Goal: Task Accomplishment & Management: Complete application form

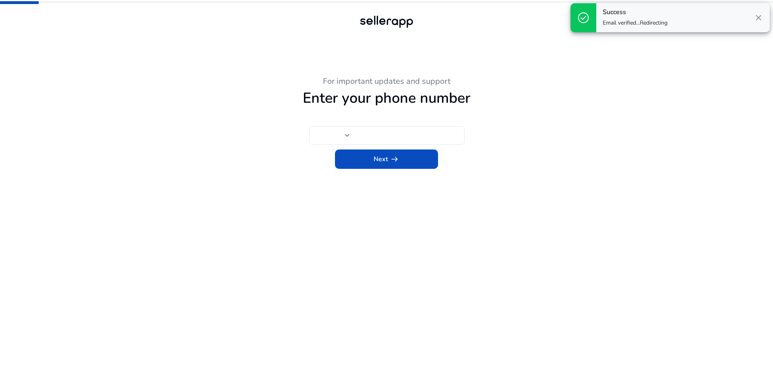
type input "***"
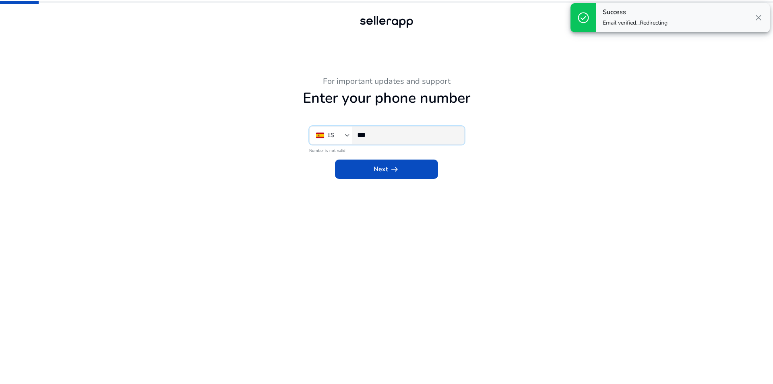
click at [411, 138] on input "***" at bounding box center [407, 134] width 101 height 9
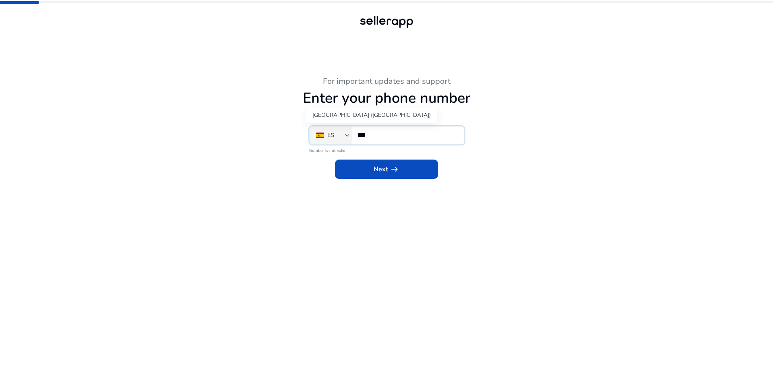
click at [334, 137] on div "ES" at bounding box center [330, 135] width 7 height 9
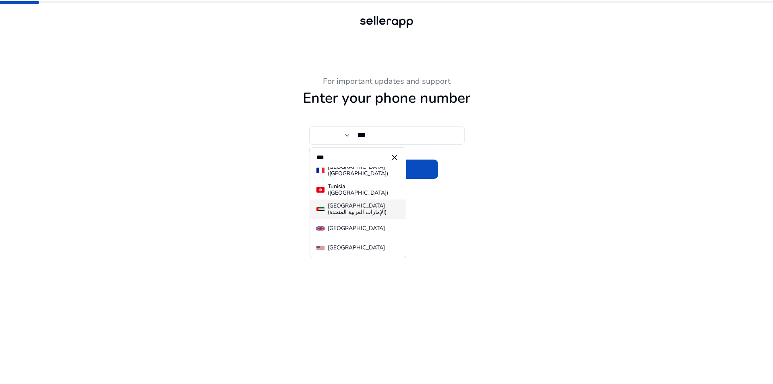
scroll to position [9, 0]
type input "***"
click at [350, 247] on div "[GEOGRAPHIC_DATA]" at bounding box center [356, 244] width 57 height 6
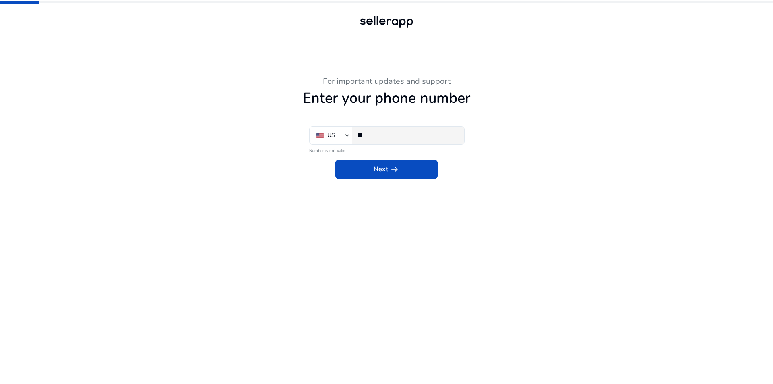
click at [392, 136] on input "**" at bounding box center [407, 134] width 101 height 9
paste input "**********"
type input "**********"
click at [387, 174] on span "Next arrow_right_alt" at bounding box center [386, 169] width 26 height 10
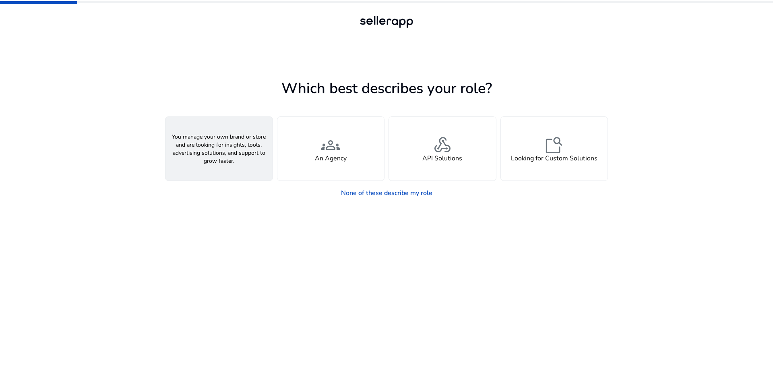
click at [214, 163] on div "person A Seller" at bounding box center [218, 149] width 107 height 64
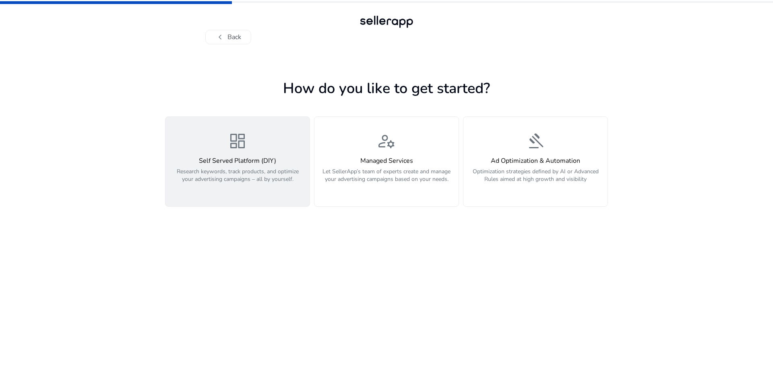
click at [259, 189] on p "Research keywords, track products, and optimize your advertising campaigns – al…" at bounding box center [237, 179] width 134 height 24
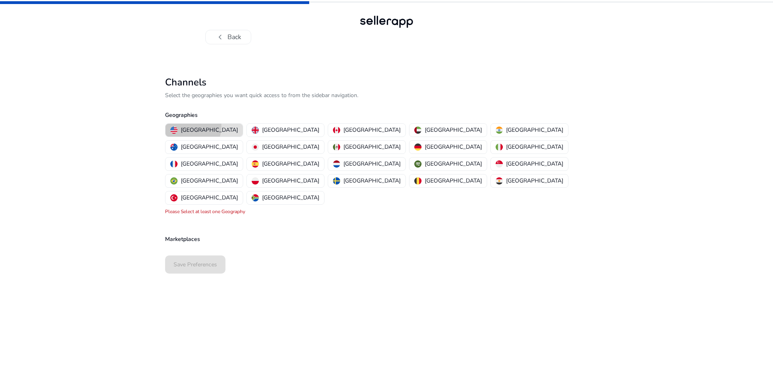
click at [184, 126] on p "[GEOGRAPHIC_DATA]" at bounding box center [209, 130] width 57 height 8
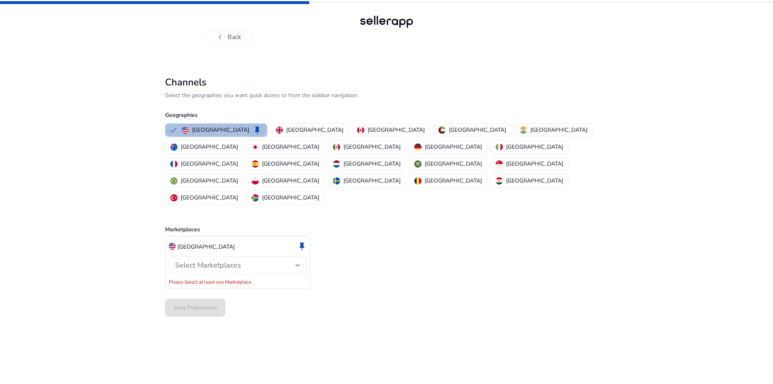
click at [224, 260] on span "Select Marketplaces" at bounding box center [208, 265] width 66 height 10
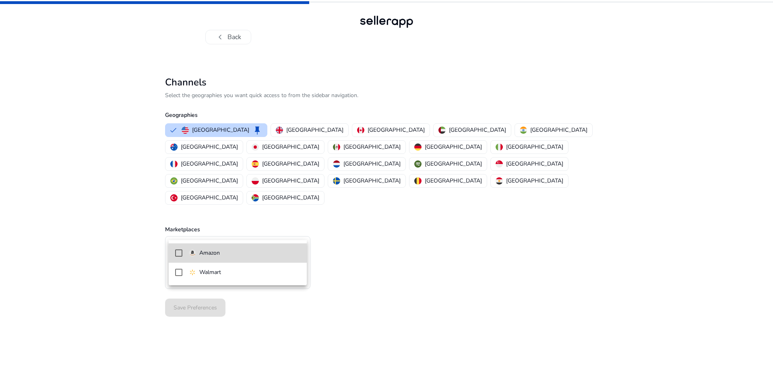
click at [201, 257] on p "Amazon" at bounding box center [209, 252] width 21 height 9
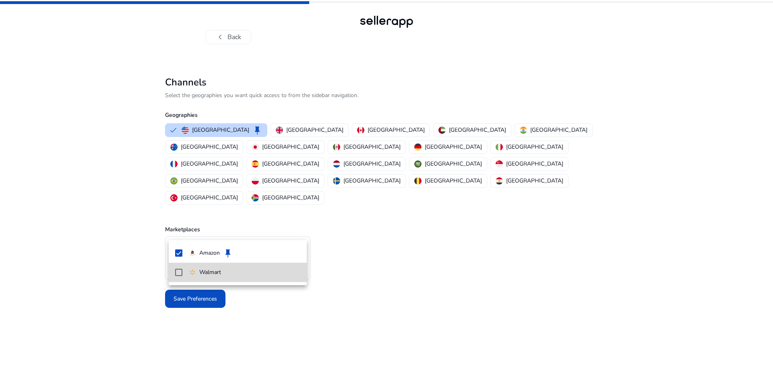
click at [209, 270] on p "Walmart" at bounding box center [210, 272] width 22 height 9
click at [375, 309] on div at bounding box center [386, 192] width 773 height 384
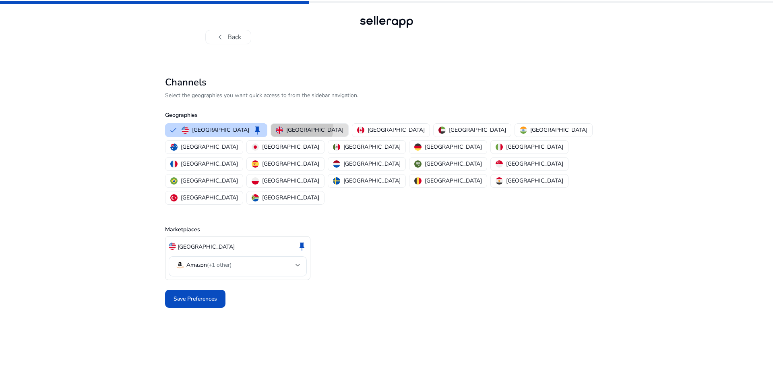
click at [286, 127] on p "[GEOGRAPHIC_DATA]" at bounding box center [314, 130] width 57 height 8
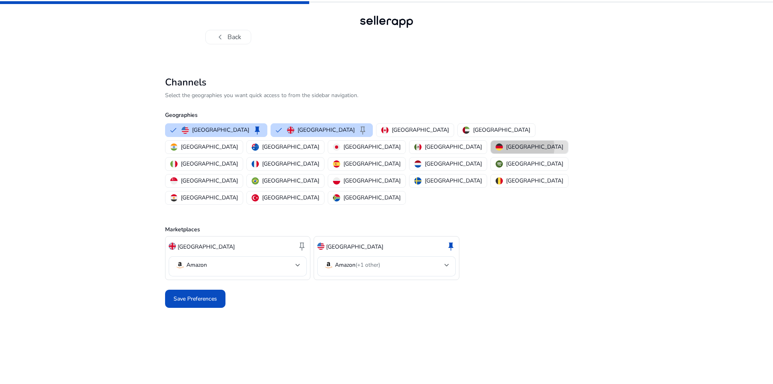
click at [506, 147] on p "[GEOGRAPHIC_DATA]" at bounding box center [534, 146] width 57 height 8
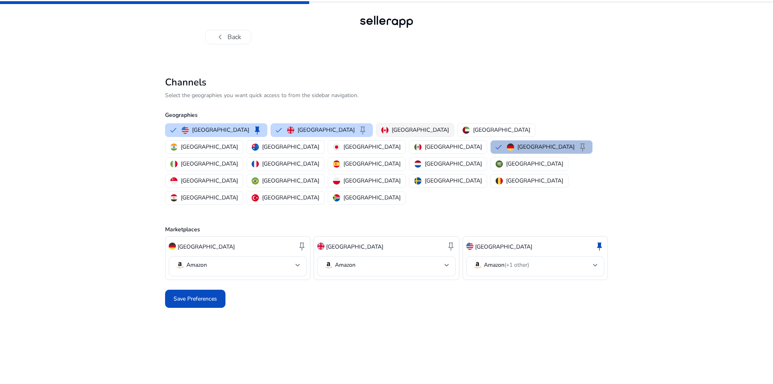
click at [392, 126] on p "[GEOGRAPHIC_DATA]" at bounding box center [420, 130] width 57 height 8
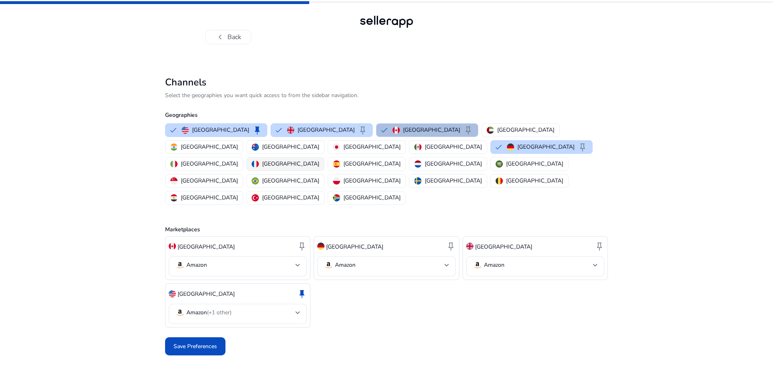
click at [319, 159] on p "[GEOGRAPHIC_DATA]" at bounding box center [290, 163] width 57 height 8
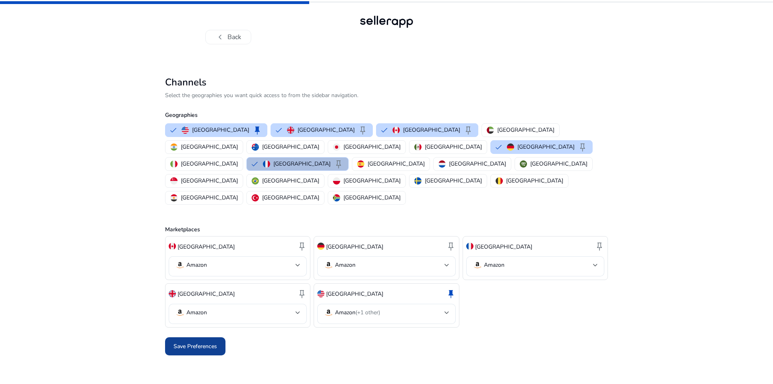
click at [205, 342] on span "Save Preferences" at bounding box center [194, 346] width 43 height 8
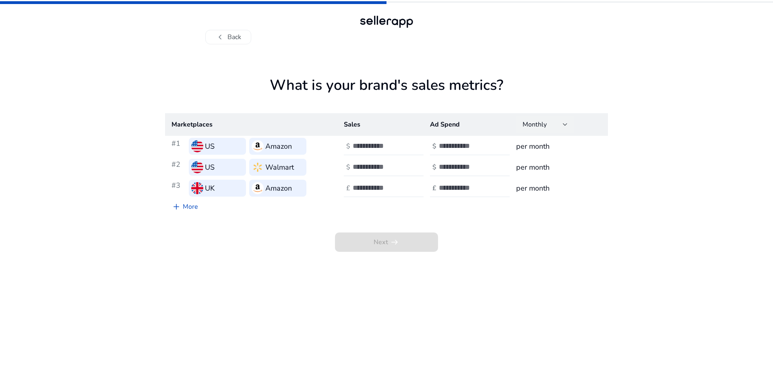
click at [565, 123] on div at bounding box center [565, 124] width 5 height 3
click at [565, 123] on div at bounding box center [386, 192] width 773 height 384
click at [190, 146] on div "US" at bounding box center [217, 146] width 57 height 17
click at [214, 145] on h3 "US" at bounding box center [210, 145] width 10 height 11
click at [379, 139] on div at bounding box center [389, 146] width 72 height 18
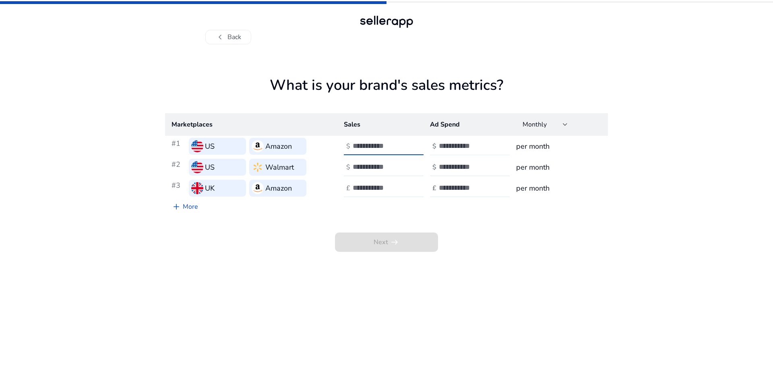
type input "***"
click at [456, 149] on input "number" at bounding box center [466, 145] width 54 height 9
type input "*"
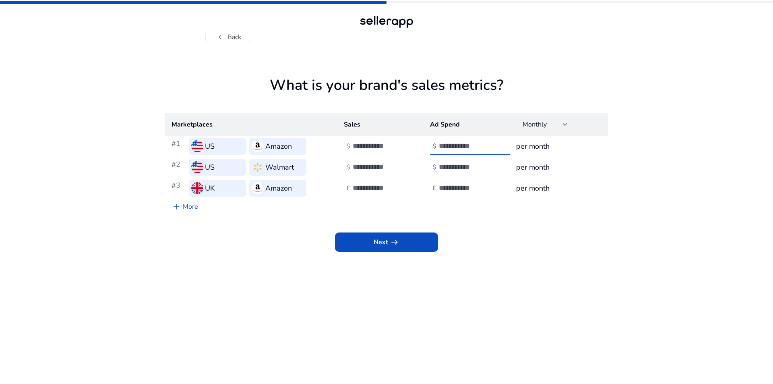
type input "*"
click at [362, 168] on input "number" at bounding box center [380, 166] width 54 height 9
type input "***"
click at [446, 165] on input "number" at bounding box center [466, 166] width 54 height 9
type input "*"
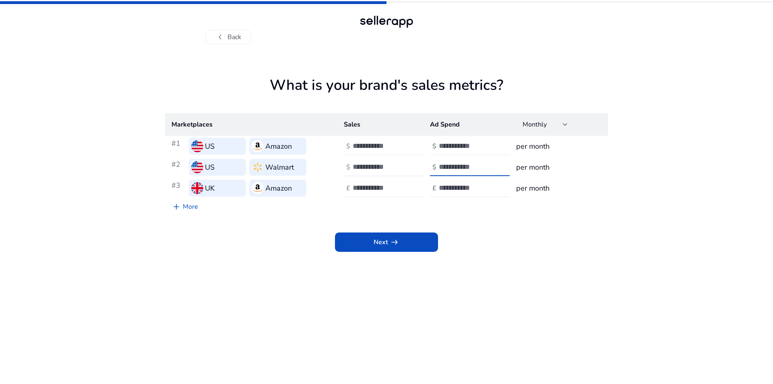
click at [364, 191] on input "number" at bounding box center [380, 187] width 54 height 9
type input "***"
click at [474, 185] on input "number" at bounding box center [466, 187] width 54 height 9
type input "*"
click at [485, 232] on div "Next arrow_right_alt" at bounding box center [386, 232] width 443 height 37
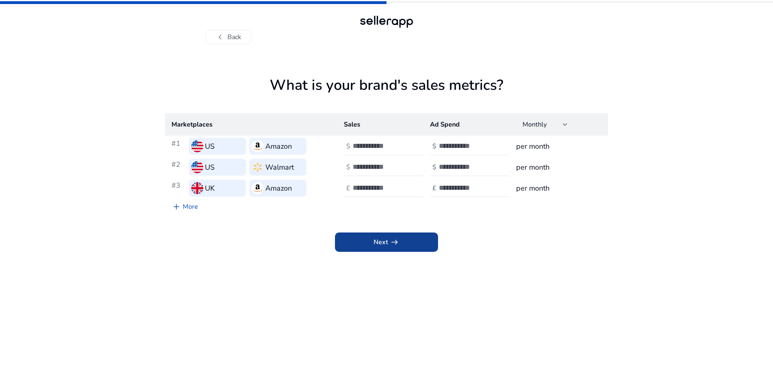
click at [394, 243] on span "arrow_right_alt" at bounding box center [395, 242] width 10 height 10
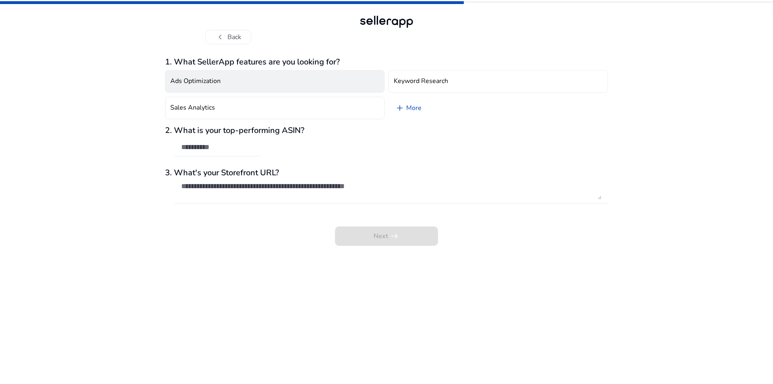
click at [218, 70] on button "Ads Optimization" at bounding box center [274, 81] width 219 height 23
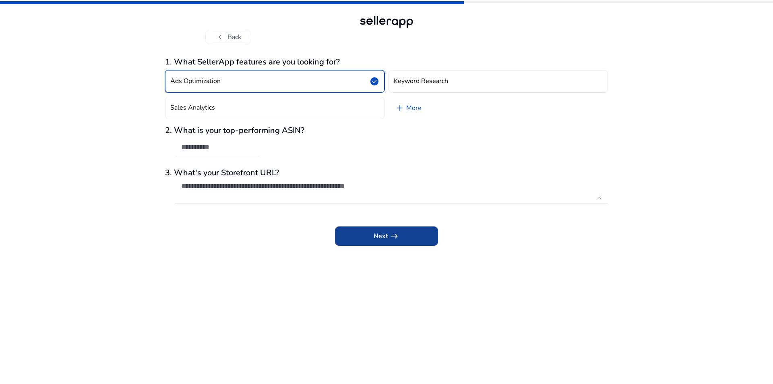
click at [400, 236] on span at bounding box center [386, 235] width 103 height 19
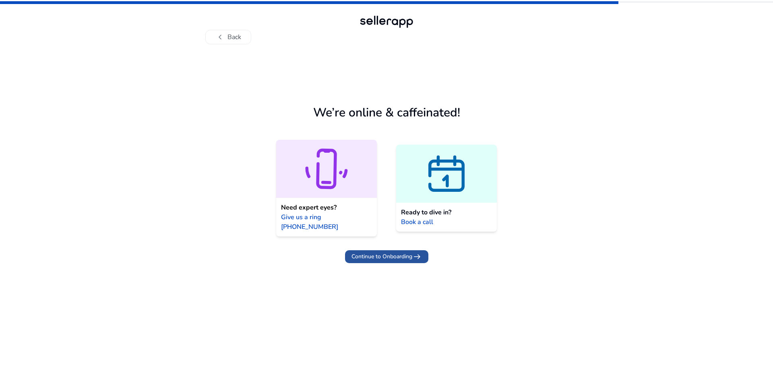
click at [369, 252] on span "Continue to Onboarding" at bounding box center [381, 256] width 61 height 8
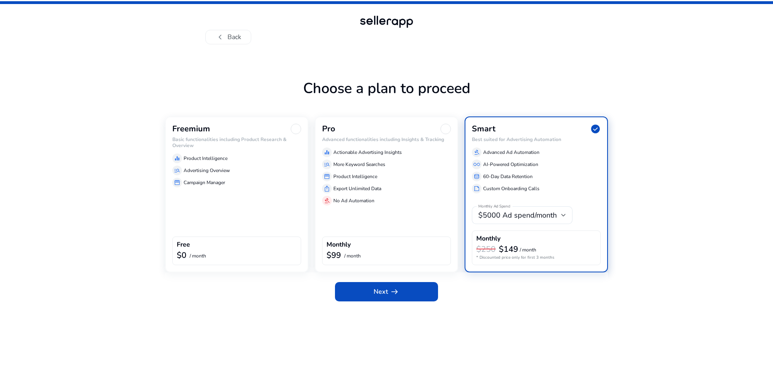
click at [242, 198] on div "Freemium Basic functionalities including Product Research & Overview equalizer …" at bounding box center [236, 194] width 143 height 156
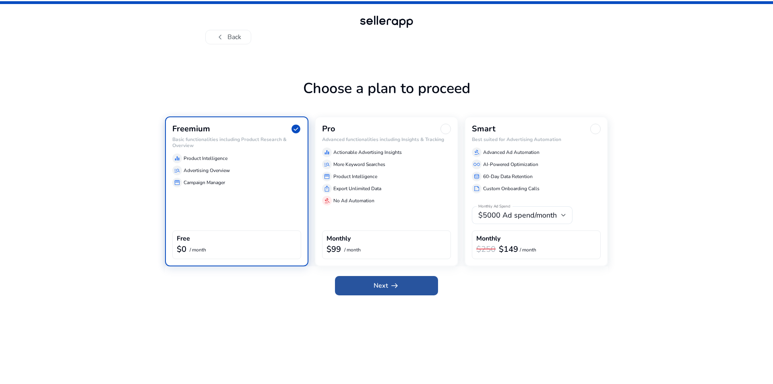
click at [384, 284] on span "Next arrow_right_alt" at bounding box center [386, 285] width 26 height 10
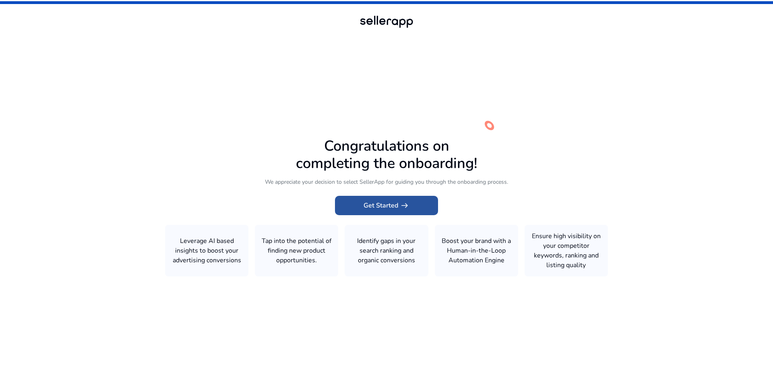
click at [366, 202] on span "Get Started arrow_right_alt" at bounding box center [386, 205] width 46 height 10
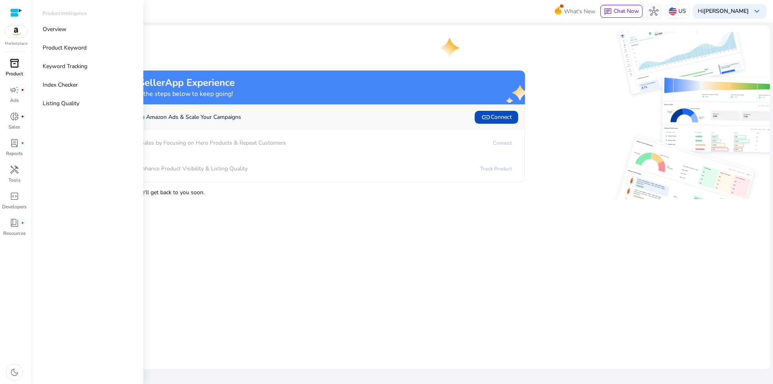
click at [6, 69] on link "inventory_2 Product" at bounding box center [14, 70] width 29 height 27
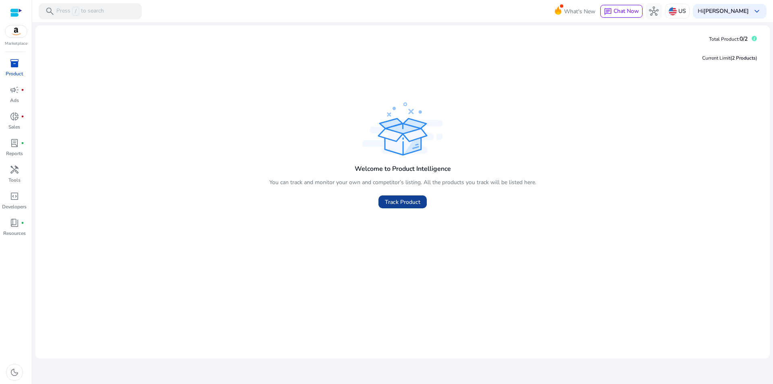
click at [403, 205] on span "Track Product" at bounding box center [402, 202] width 35 height 8
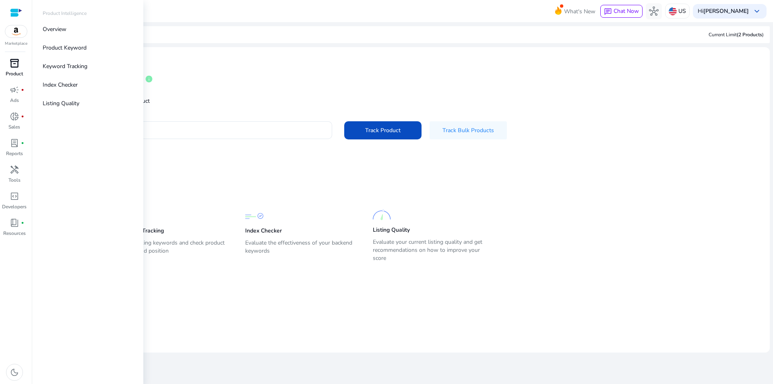
click at [15, 70] on p "Product" at bounding box center [14, 73] width 17 height 7
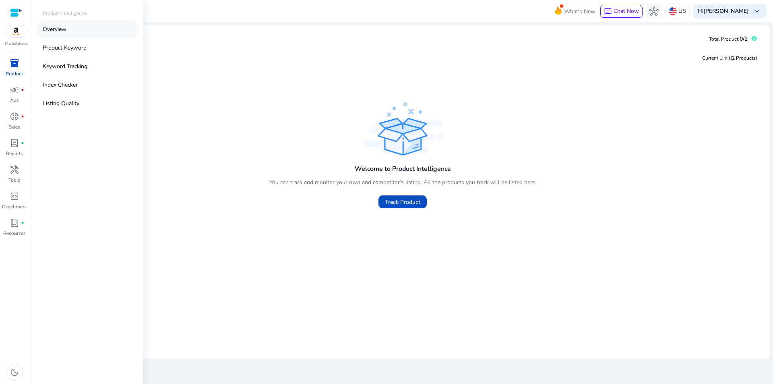
click at [59, 32] on p "Overview" at bounding box center [55, 29] width 24 height 8
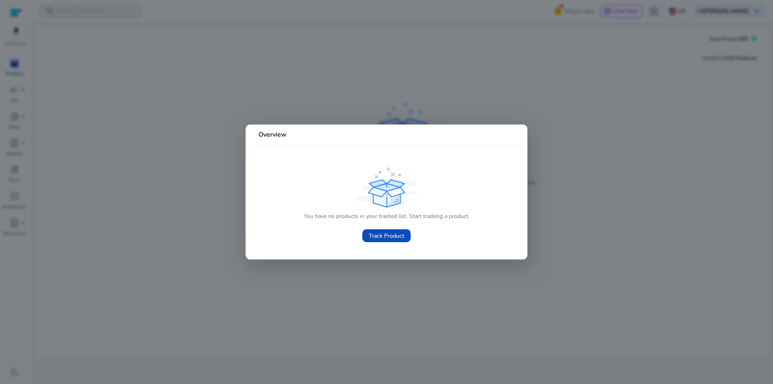
click at [315, 78] on div at bounding box center [386, 192] width 773 height 384
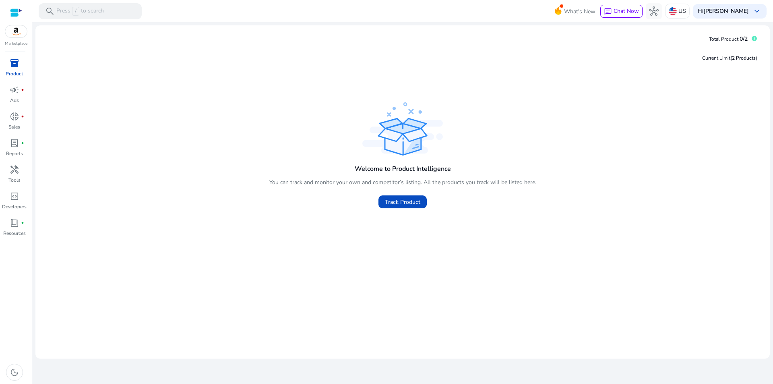
click at [11, 35] on img at bounding box center [16, 31] width 22 height 12
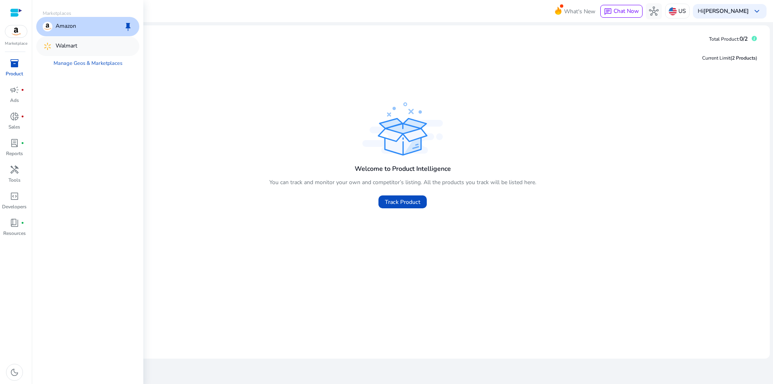
click at [74, 50] on p "Walmart" at bounding box center [67, 46] width 22 height 10
